Goal: Information Seeking & Learning: Learn about a topic

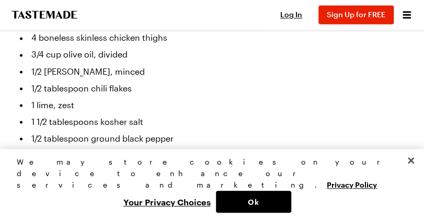
scroll to position [629, 0]
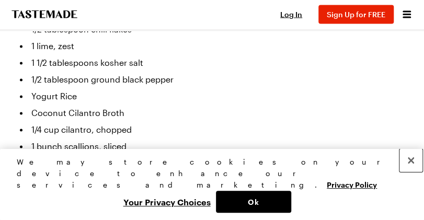
click at [406, 172] on button "Close" at bounding box center [410, 160] width 23 height 23
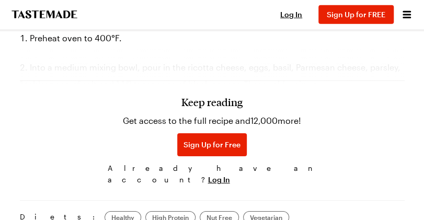
scroll to position [1076, 0]
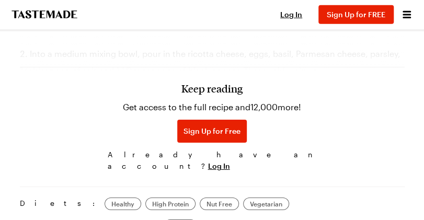
click at [217, 95] on h3 "Keep reading" at bounding box center [211, 88] width 61 height 13
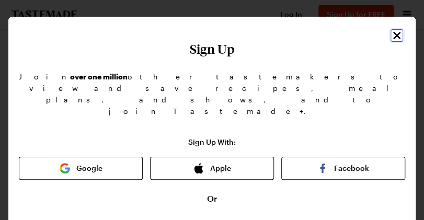
click at [396, 34] on icon "Close" at bounding box center [396, 35] width 7 height 7
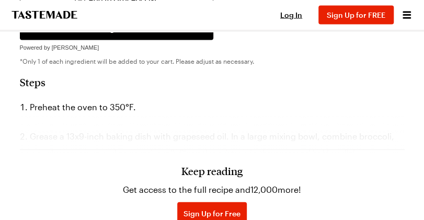
scroll to position [710, 0]
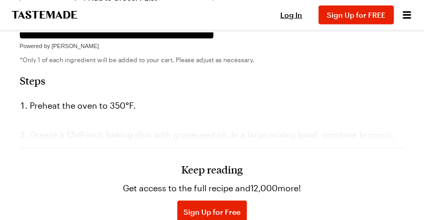
click at [244, 144] on div "Keep reading Get access to the full recipe and 12,000 more! Sign Up for Free Al…" at bounding box center [212, 184] width 385 height 146
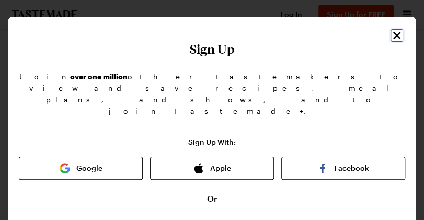
click at [396, 41] on icon "Close" at bounding box center [396, 35] width 13 height 13
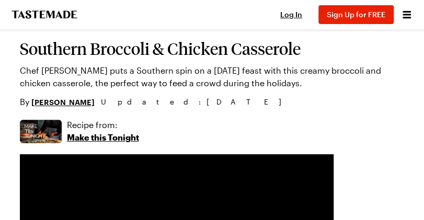
scroll to position [0, 0]
